Goal: Task Accomplishment & Management: Manage account settings

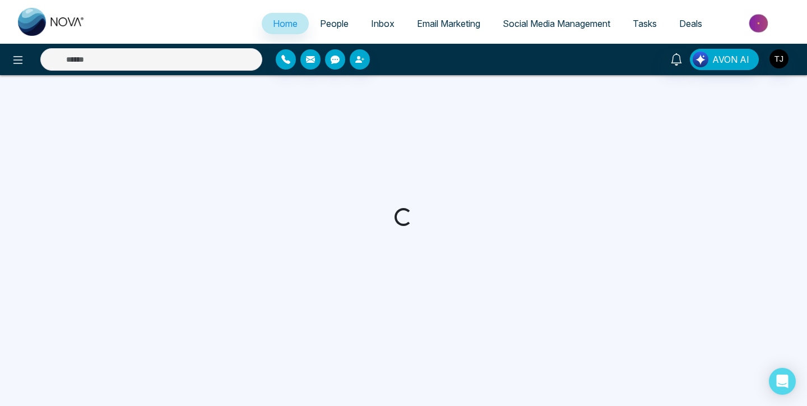
select select "*"
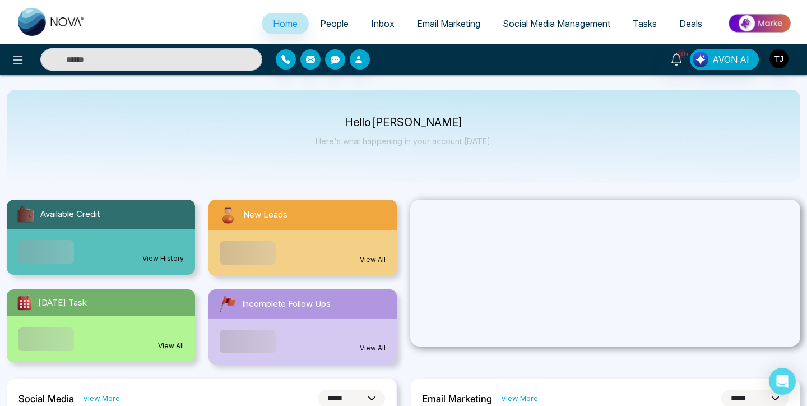
click at [331, 25] on span "People" at bounding box center [334, 23] width 29 height 11
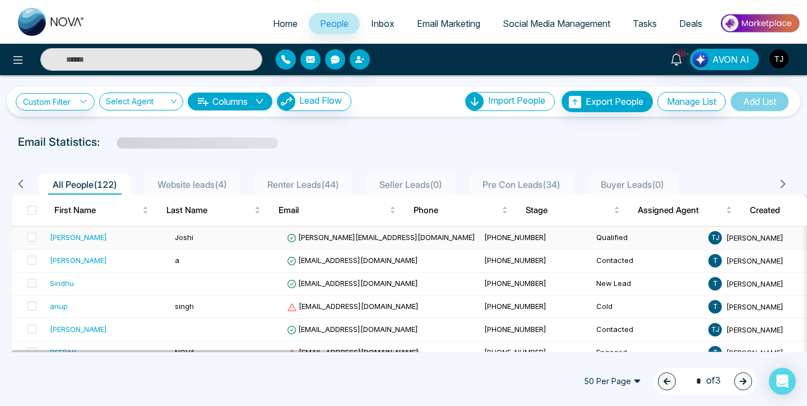
click at [66, 239] on div "[PERSON_NAME]" at bounding box center [78, 237] width 57 height 11
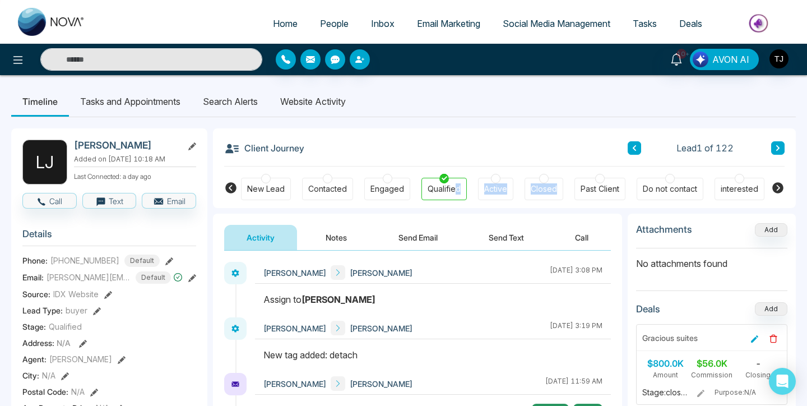
drag, startPoint x: 455, startPoint y: 192, endPoint x: 519, endPoint y: 196, distance: 63.5
click at [525, 196] on div "New Lead Contacted Engaged Qualified Active Closed Past Client Do not contact i…" at bounding box center [504, 187] width 527 height 41
click at [447, 137] on div "Client Journey Lead 1 of 122" at bounding box center [504, 147] width 561 height 38
drag, startPoint x: 436, startPoint y: 190, endPoint x: 496, endPoint y: 192, distance: 59.5
click at [501, 194] on div "New Lead Contacted Engaged Qualified Active Closed Past Client Do not contact i…" at bounding box center [504, 187] width 527 height 41
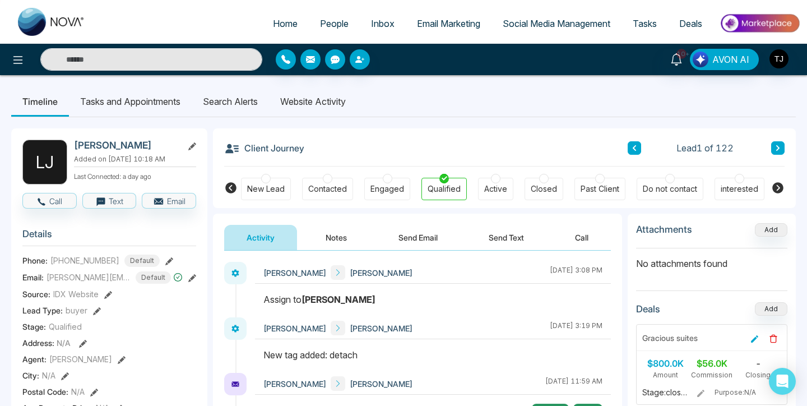
click at [476, 132] on div "Client Journey Lead 1 of 122" at bounding box center [504, 147] width 561 height 38
click at [780, 188] on icon at bounding box center [777, 187] width 13 height 13
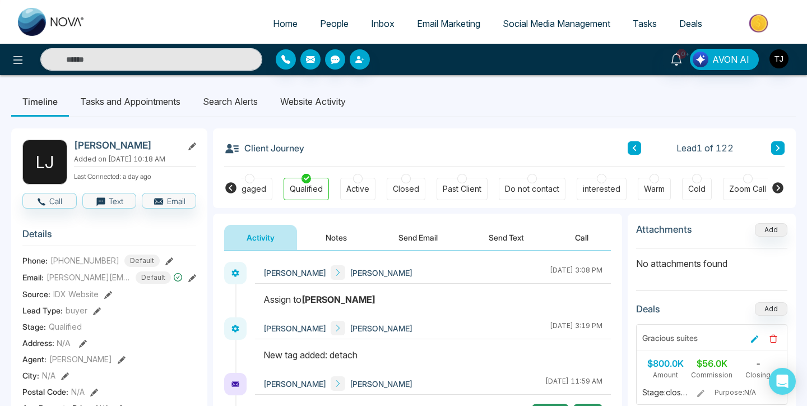
click at [780, 188] on icon at bounding box center [777, 187] width 13 height 13
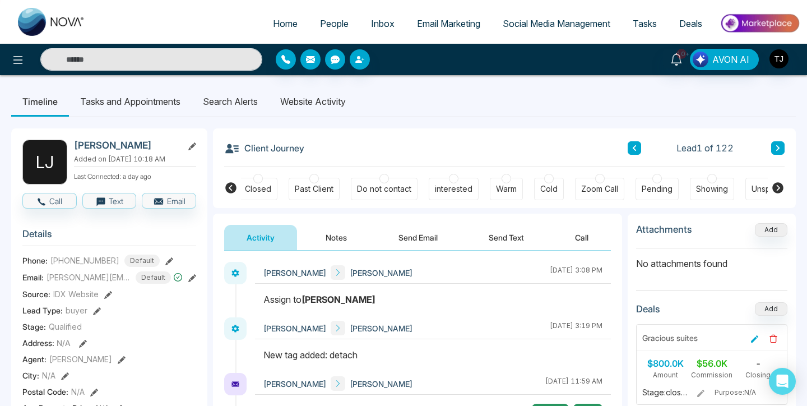
click at [780, 188] on icon at bounding box center [777, 187] width 13 height 13
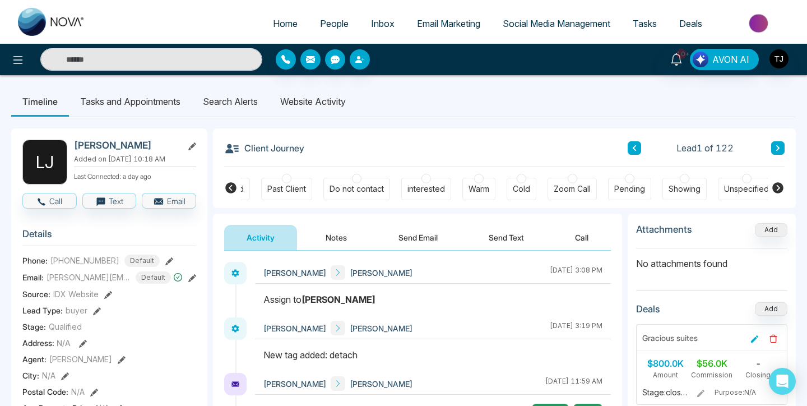
scroll to position [0, 320]
click at [753, 189] on div "Unspecified" at bounding box center [740, 188] width 45 height 11
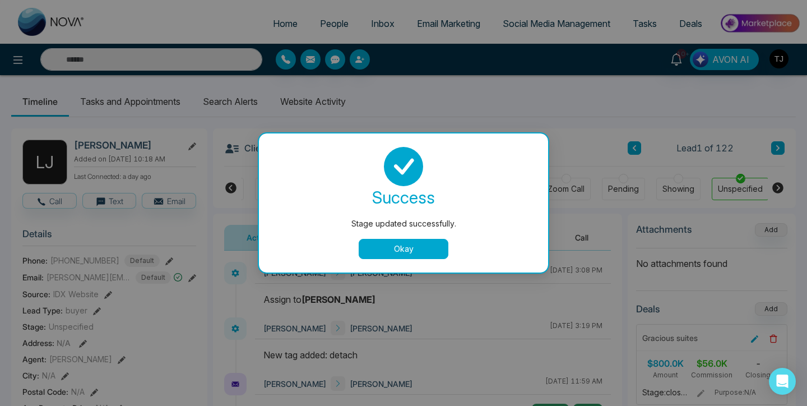
click at [389, 245] on button "Okay" at bounding box center [404, 249] width 90 height 20
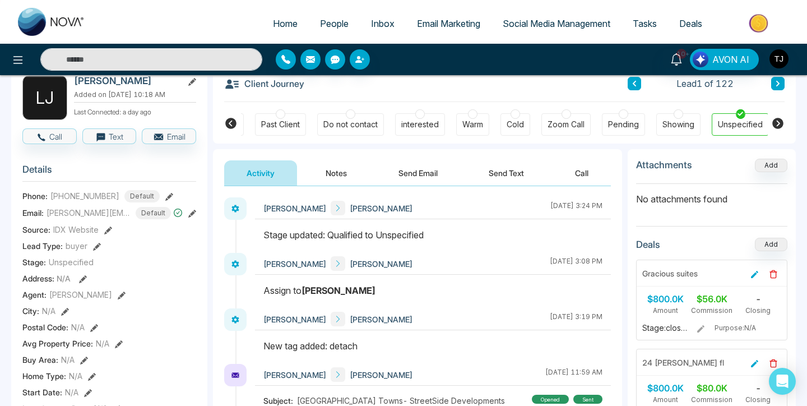
scroll to position [0, 0]
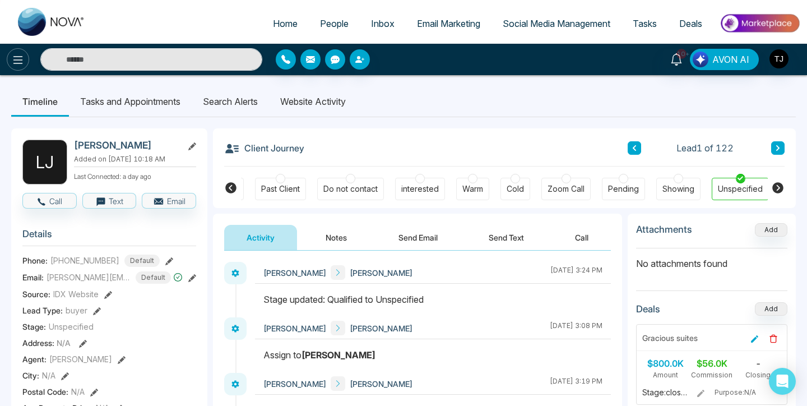
click at [16, 57] on icon at bounding box center [18, 60] width 10 height 8
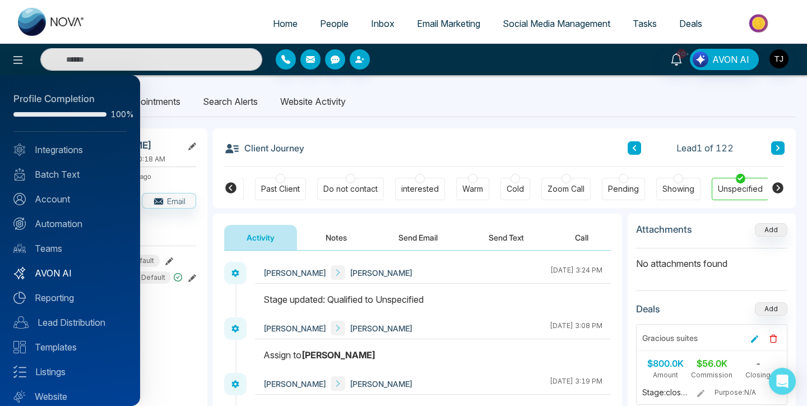
scroll to position [35, 0]
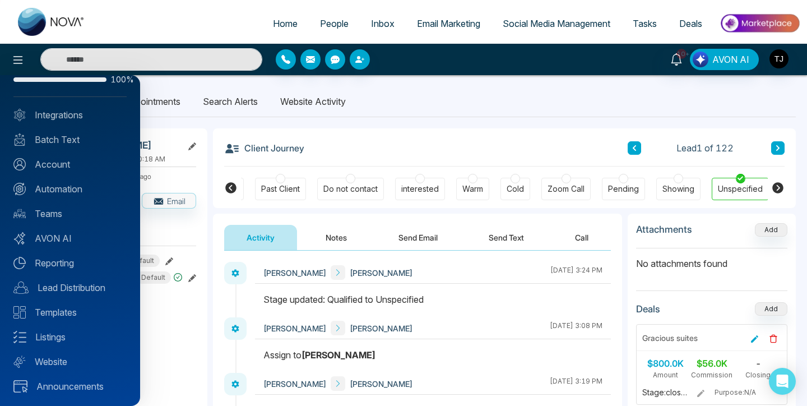
click at [164, 120] on div at bounding box center [403, 203] width 807 height 406
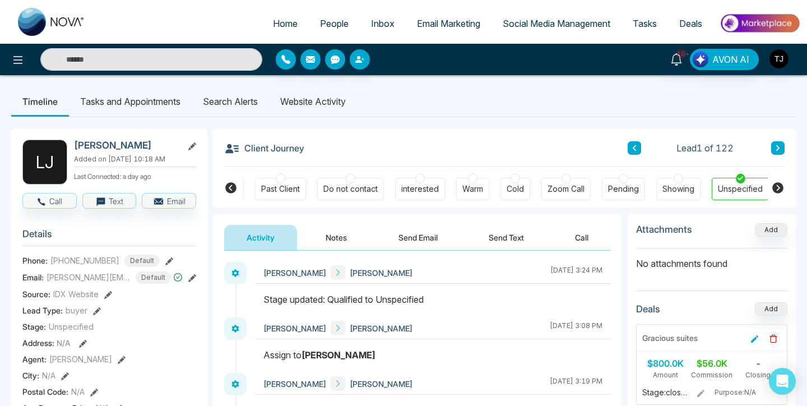
click at [229, 183] on icon at bounding box center [230, 187] width 11 height 11
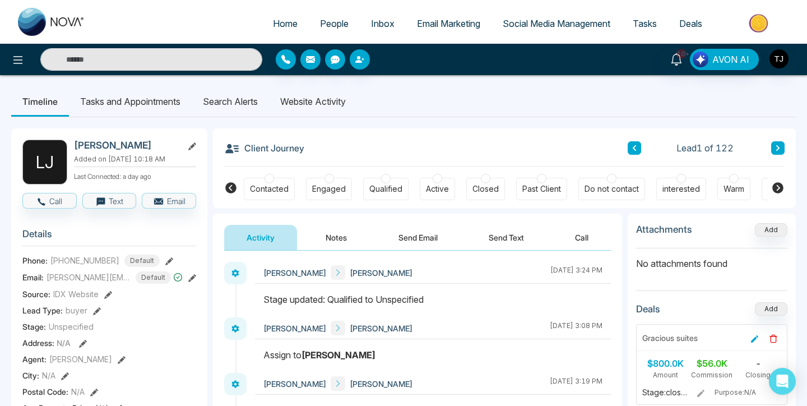
scroll to position [0, 56]
click at [235, 147] on icon at bounding box center [232, 149] width 16 height 16
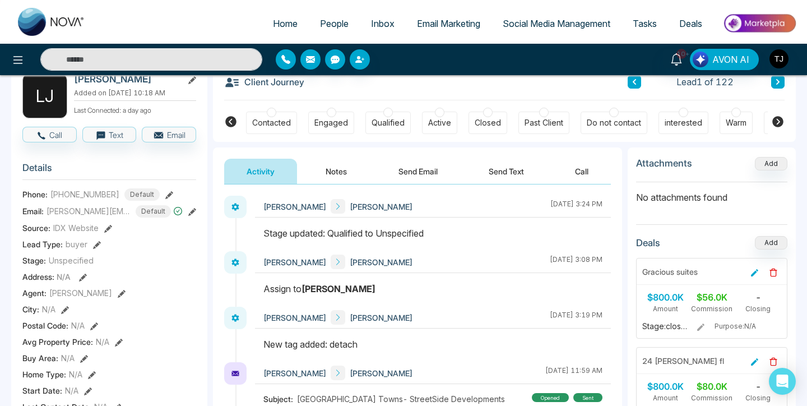
scroll to position [67, 0]
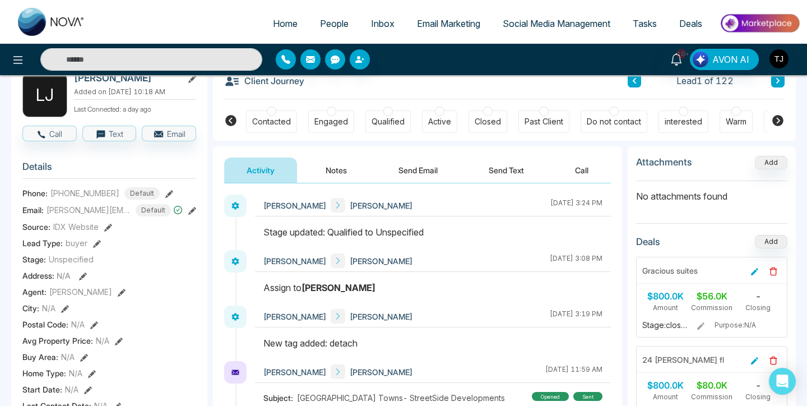
click at [47, 265] on div "Stage: Unspecified" at bounding box center [109, 259] width 174 height 12
click at [78, 265] on span "Unspecified" at bounding box center [71, 259] width 45 height 12
click at [137, 262] on div "Stage: Unspecified" at bounding box center [109, 259] width 174 height 12
click at [330, 25] on span "People" at bounding box center [334, 23] width 29 height 11
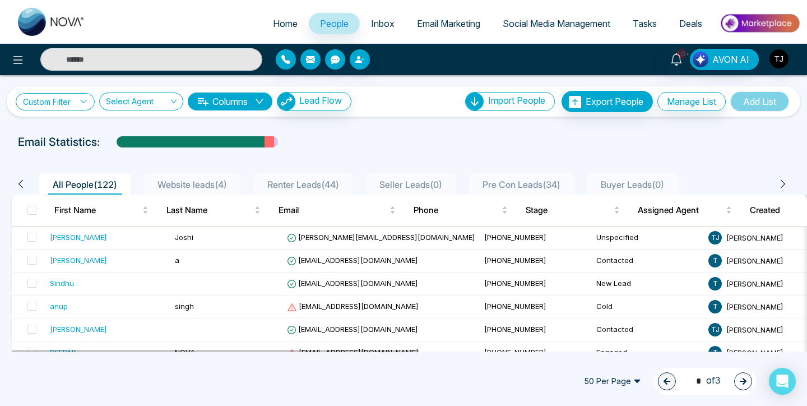
click at [76, 101] on link "Custom Filter" at bounding box center [55, 101] width 79 height 17
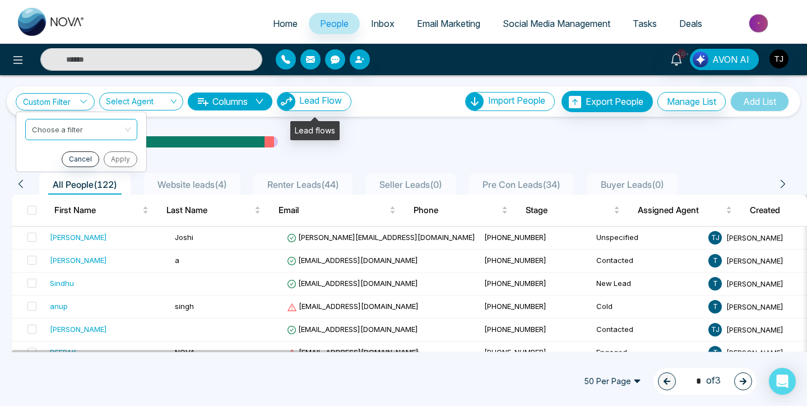
click at [299, 115] on div "Lead flows" at bounding box center [314, 126] width 49 height 27
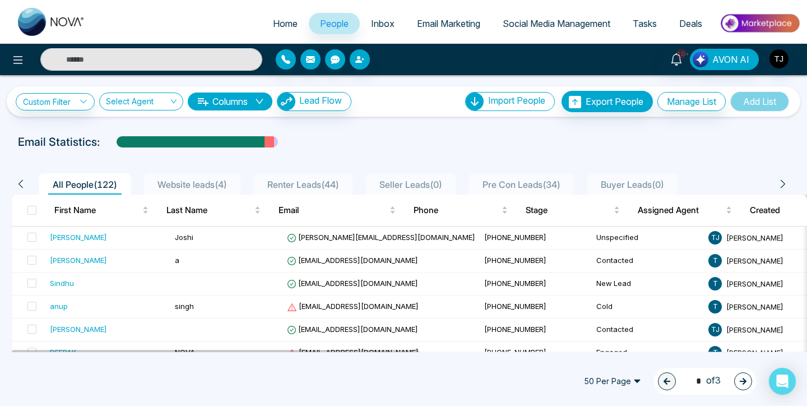
click at [206, 105] on icon at bounding box center [202, 101] width 13 height 13
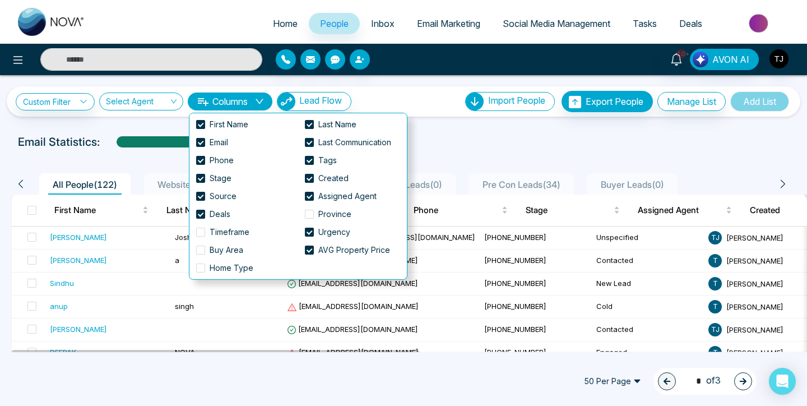
click at [206, 105] on icon at bounding box center [202, 101] width 13 height 13
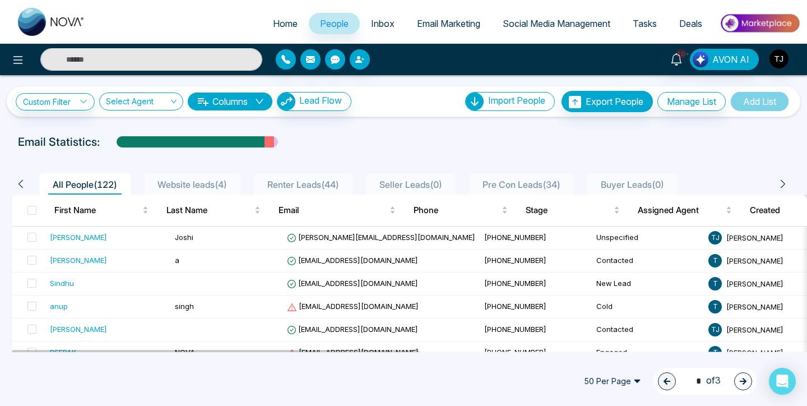
click at [167, 95] on input "search" at bounding box center [137, 103] width 63 height 21
click at [381, 26] on span "Inbox" at bounding box center [383, 23] width 24 height 11
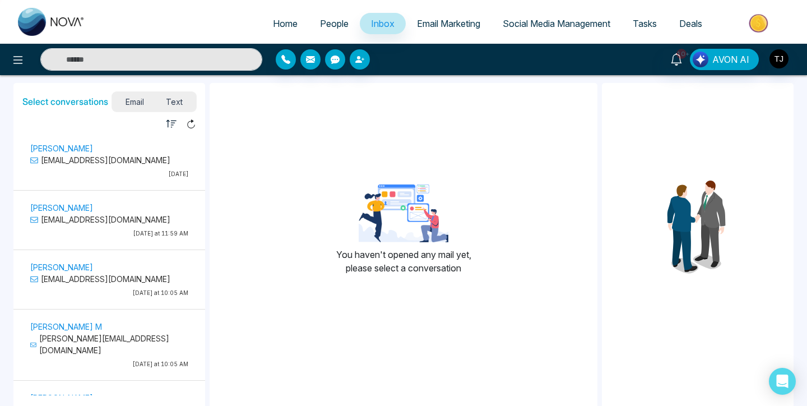
click at [320, 20] on span "People" at bounding box center [334, 23] width 29 height 11
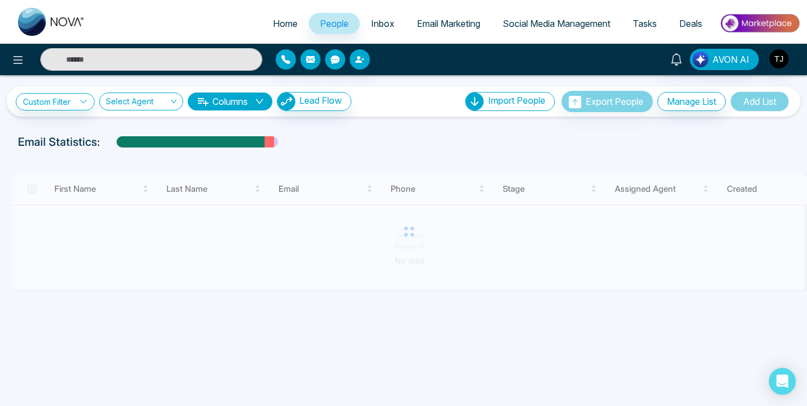
click at [142, 107] on input "search" at bounding box center [137, 103] width 63 height 21
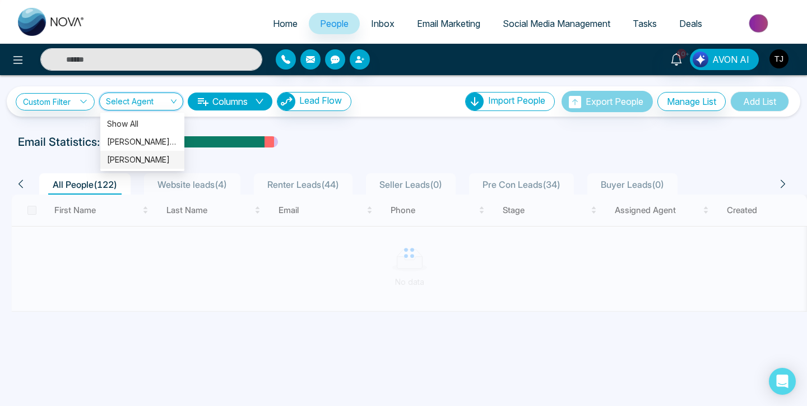
click at [135, 154] on div "Sam S" at bounding box center [142, 160] width 71 height 12
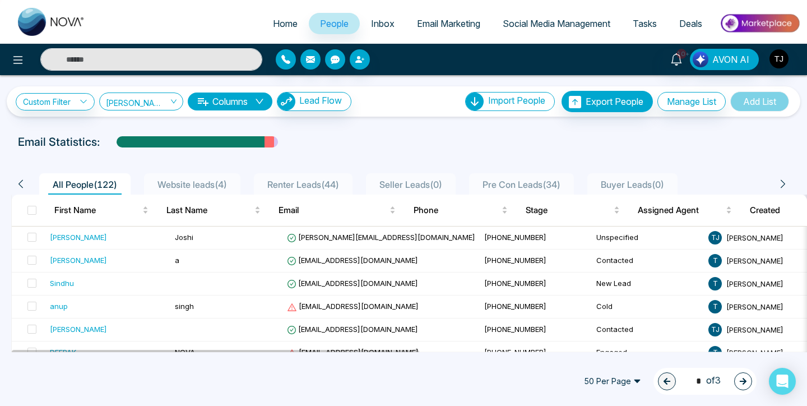
click at [216, 98] on button "Columns" at bounding box center [230, 102] width 85 height 18
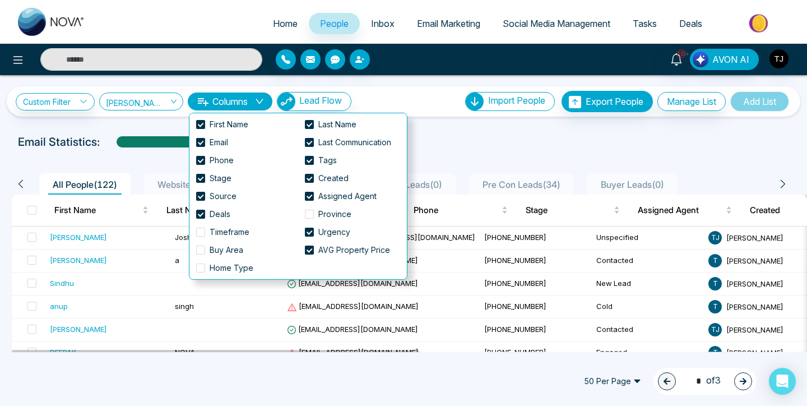
click at [168, 98] on span "Sam S" at bounding box center [141, 101] width 71 height 11
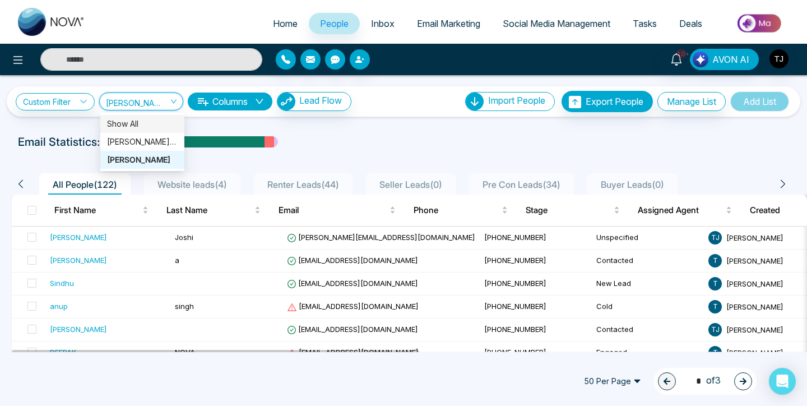
click at [151, 123] on div "Show All" at bounding box center [142, 124] width 71 height 12
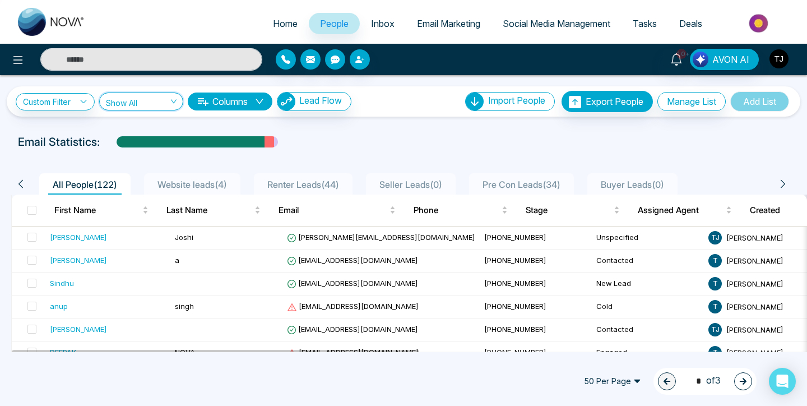
click at [783, 61] on img "button" at bounding box center [779, 58] width 19 height 19
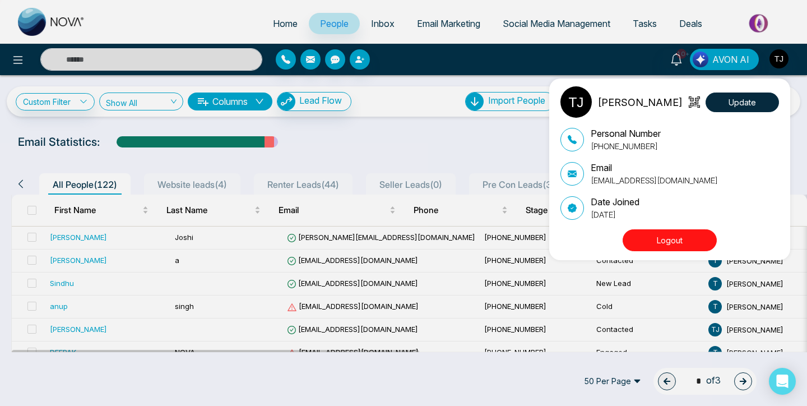
click at [556, 20] on div "Tirston James Update Personal Number +16472175256 Email tirstonjames@gmail.com …" at bounding box center [403, 203] width 807 height 406
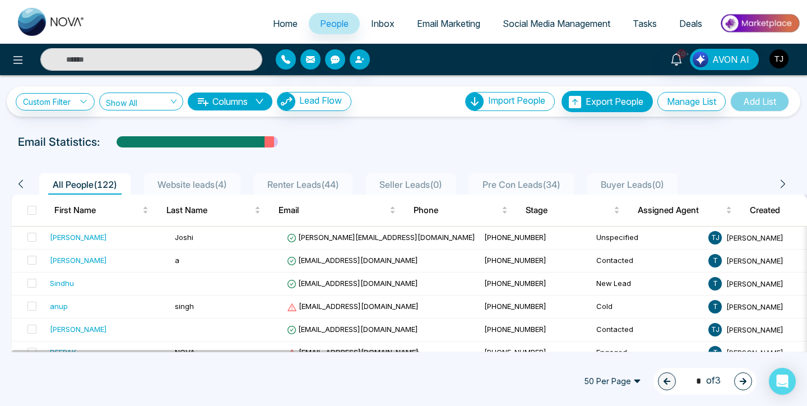
click at [776, 56] on img "button" at bounding box center [779, 58] width 19 height 19
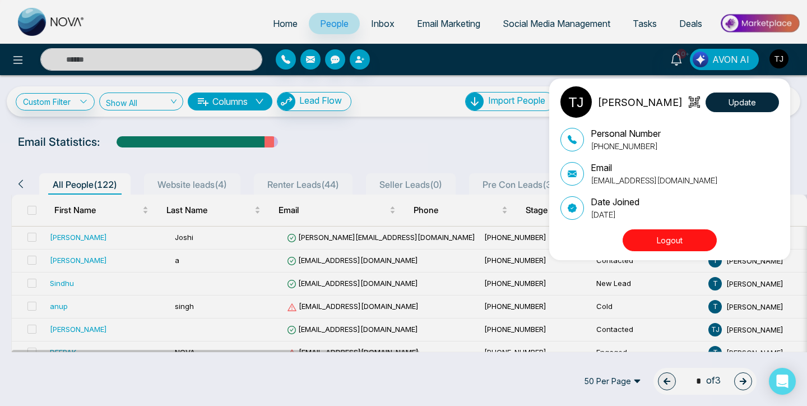
click at [688, 242] on button "Logout" at bounding box center [670, 240] width 94 height 22
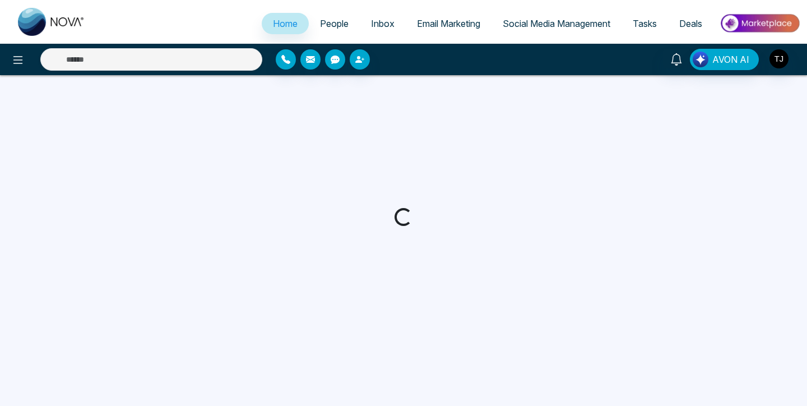
select select "*"
